Goal: Task Accomplishment & Management: Manage account settings

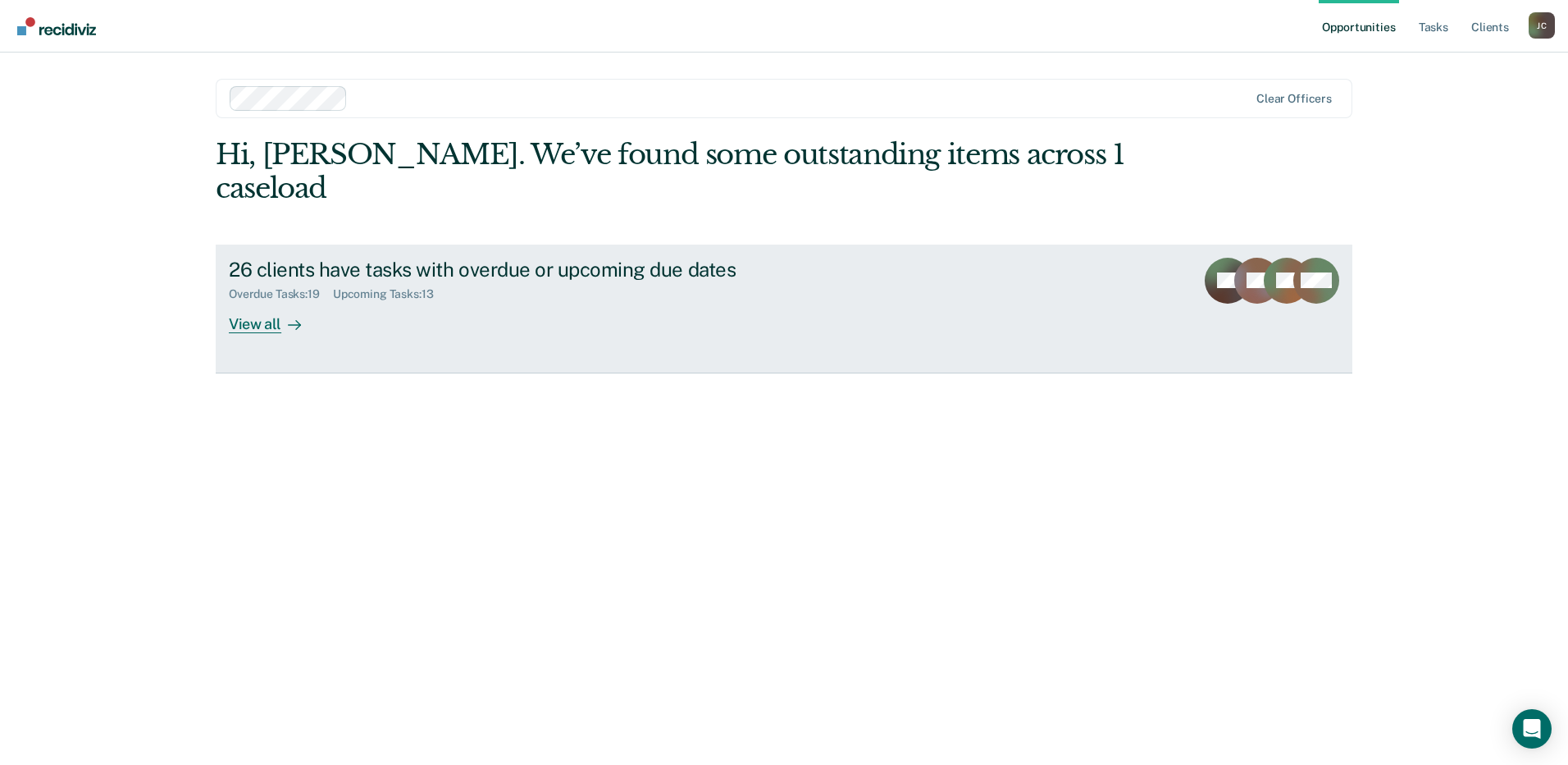
click at [506, 311] on link "26 clients have tasks with overdue or upcoming due dates Overdue Tasks : 19 Upc…" at bounding box center [784, 309] width 1137 height 129
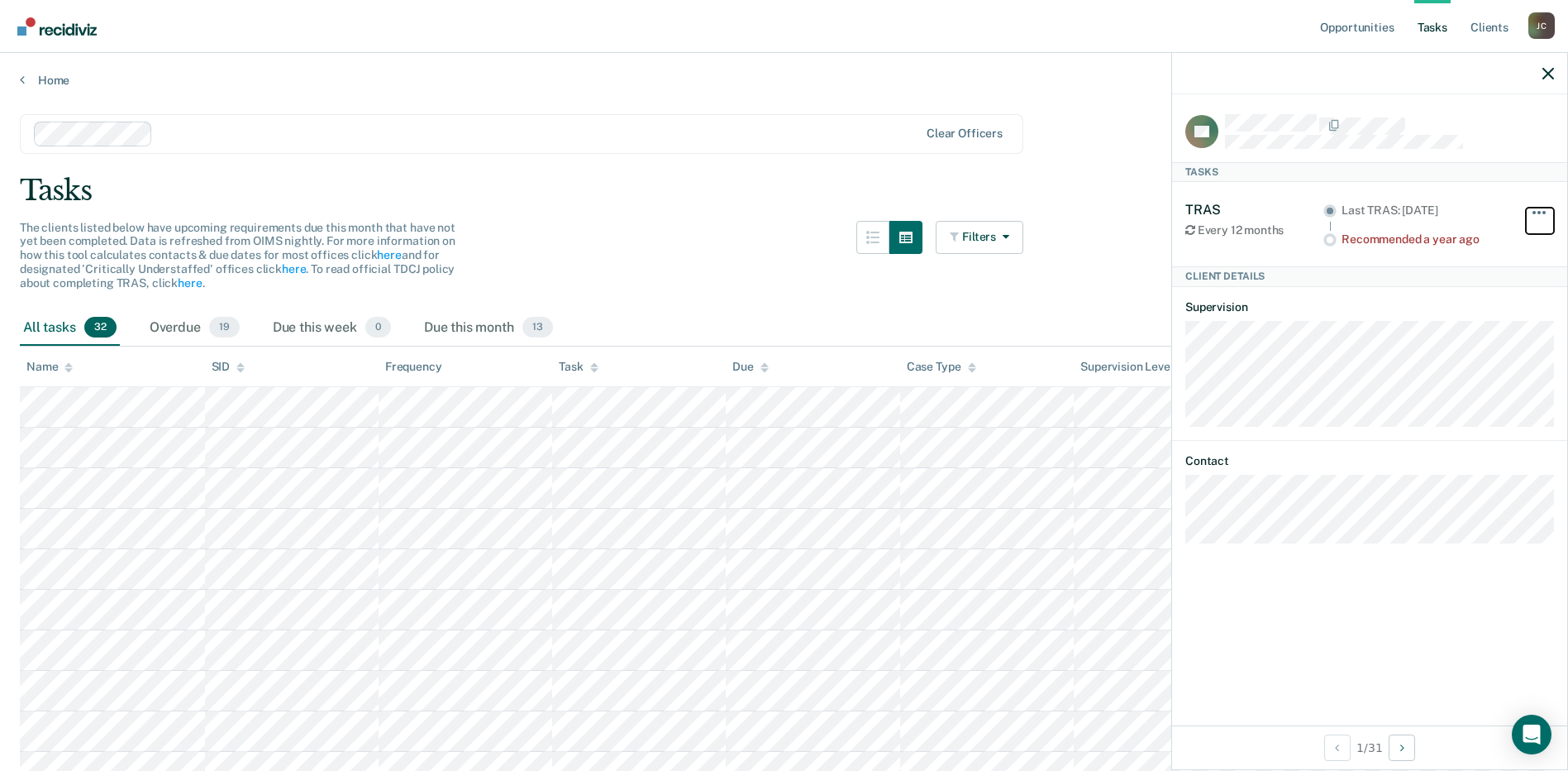
click at [1535, 212] on button "button" at bounding box center [1540, 220] width 28 height 26
click at [1552, 72] on icon "button" at bounding box center [1548, 73] width 12 height 12
